Goal: Task Accomplishment & Management: Use online tool/utility

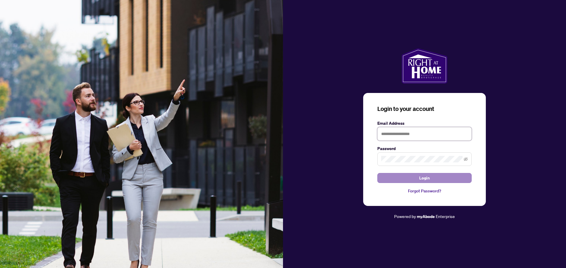
type input "**********"
click at [430, 180] on button "Login" at bounding box center [424, 178] width 94 height 10
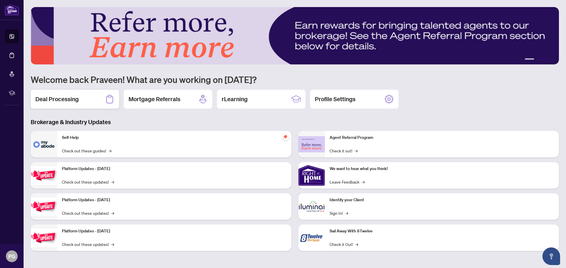
click at [59, 100] on h2 "Deal Processing" at bounding box center [56, 99] width 43 height 8
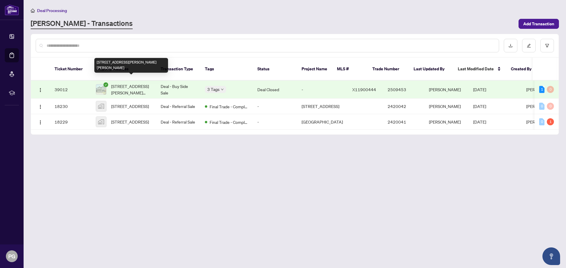
click at [135, 83] on span "[STREET_ADDRESS][PERSON_NAME][PERSON_NAME]" at bounding box center [131, 89] width 40 height 13
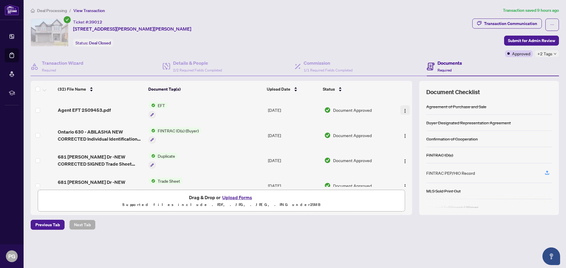
click at [402, 110] on img "button" at bounding box center [404, 111] width 5 height 5
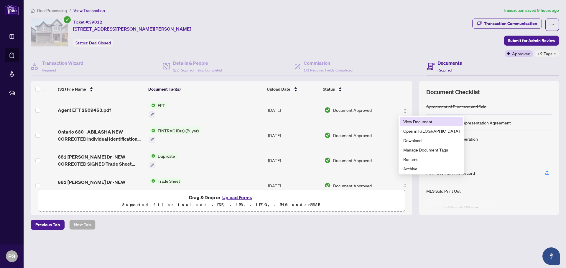
click at [411, 123] on span "View Document" at bounding box center [431, 121] width 56 height 6
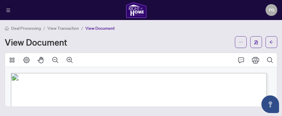
click at [186, 38] on div "View Document" at bounding box center [118, 41] width 227 height 9
drag, startPoint x: 128, startPoint y: 74, endPoint x: 93, endPoint y: 53, distance: 41.2
click at [73, 67] on div "Deal Processing / View Transaction / View Document View Document Agent EFT 2509…" at bounding box center [141, 66] width 273 height 82
